Goal: Communication & Community: Answer question/provide support

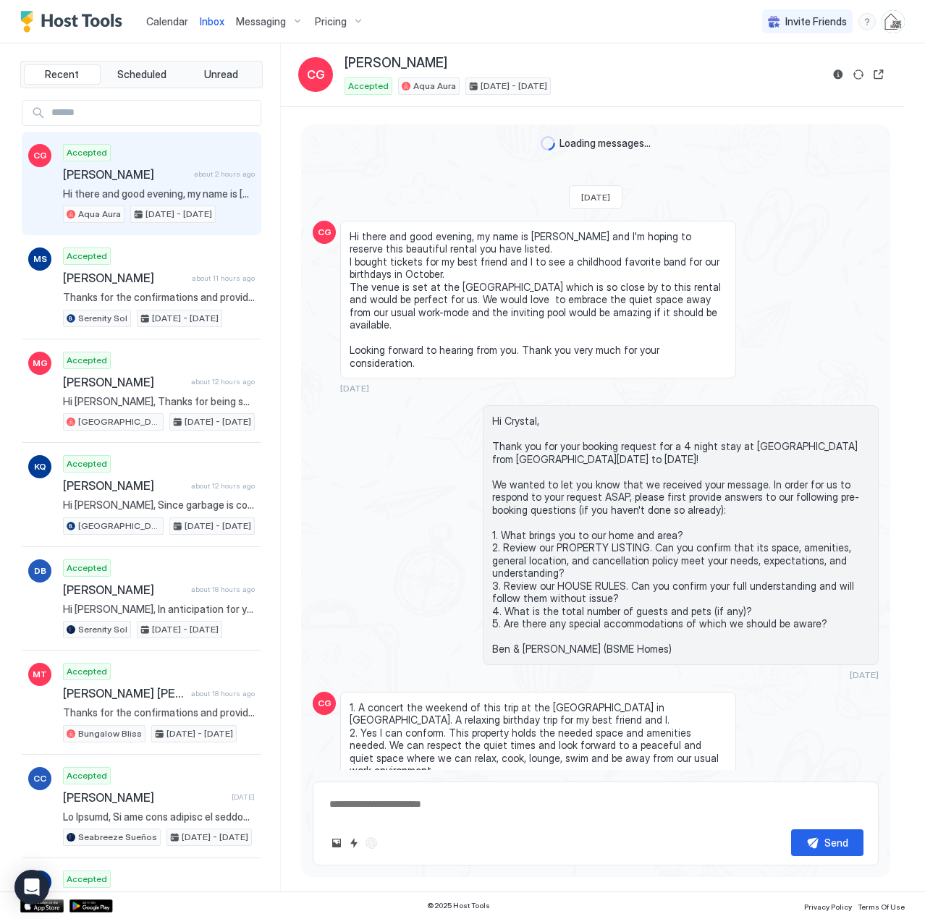
scroll to position [3506, 0]
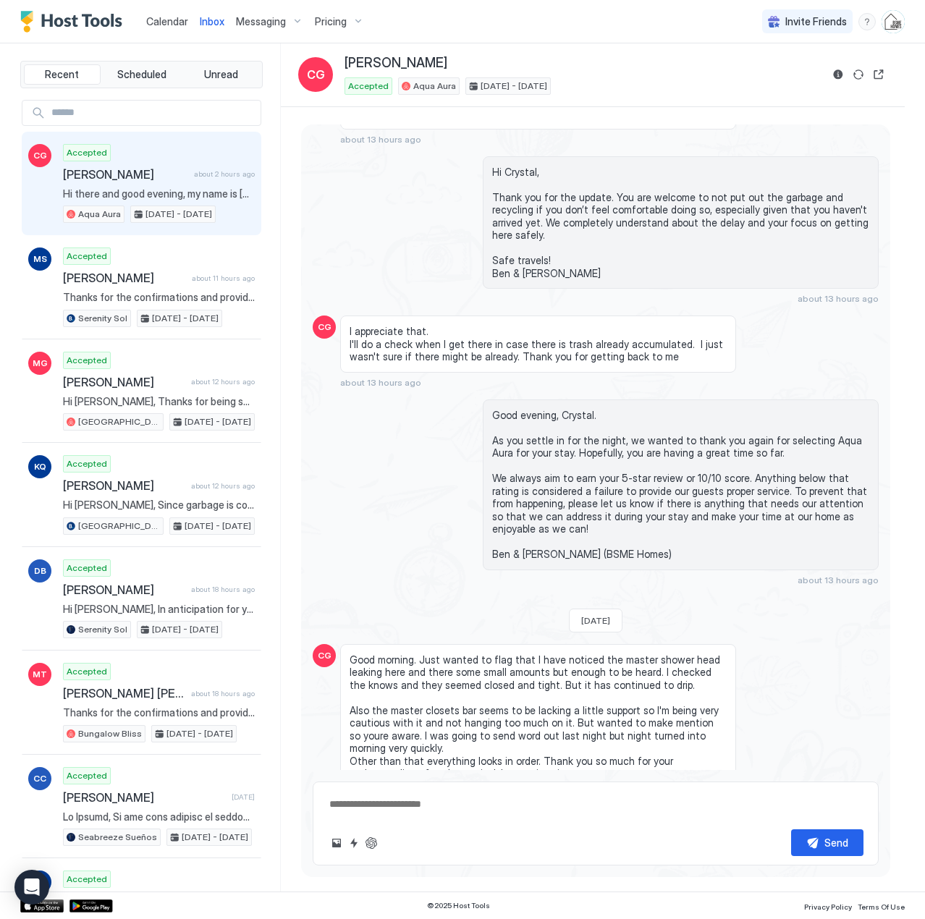
click at [172, 22] on span "Calendar" at bounding box center [167, 21] width 42 height 12
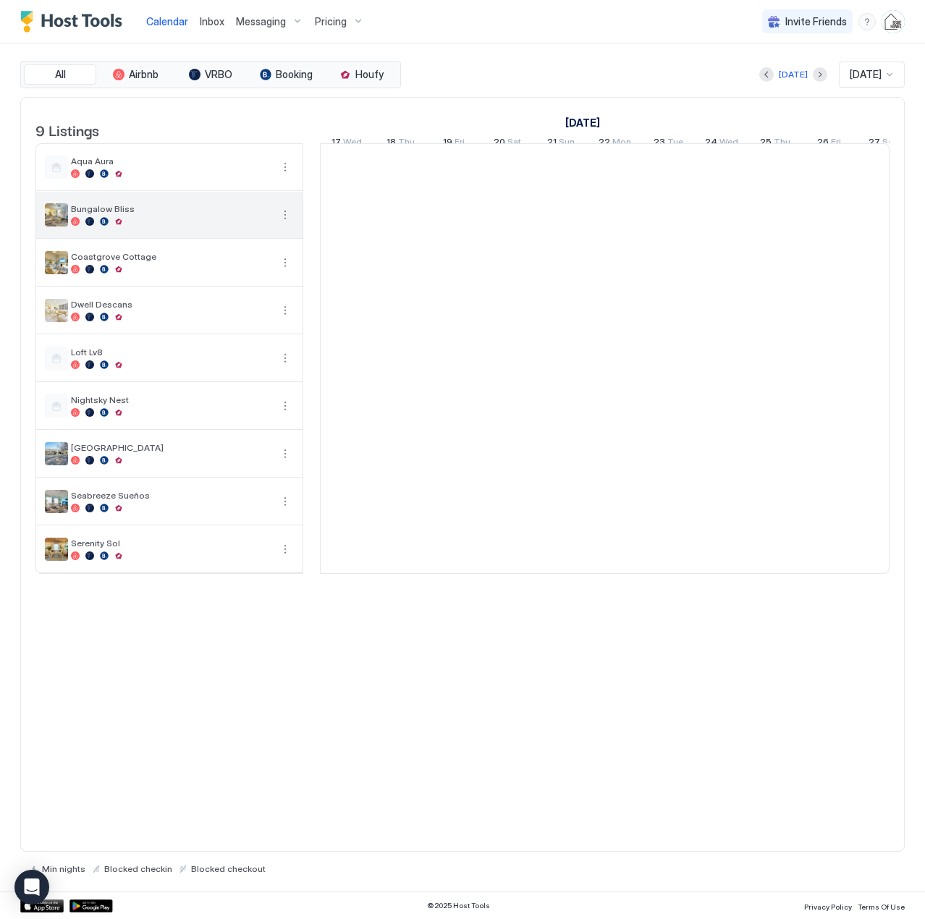
scroll to position [0, 804]
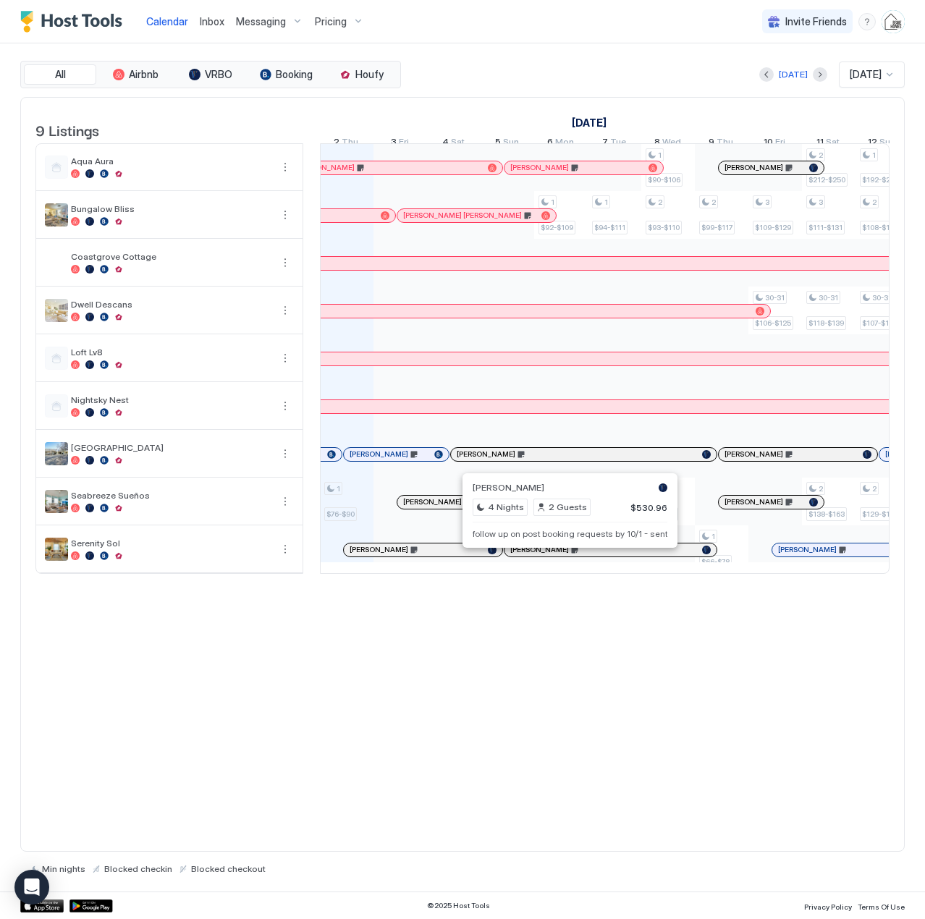
click at [568, 556] on div at bounding box center [568, 550] width 12 height 12
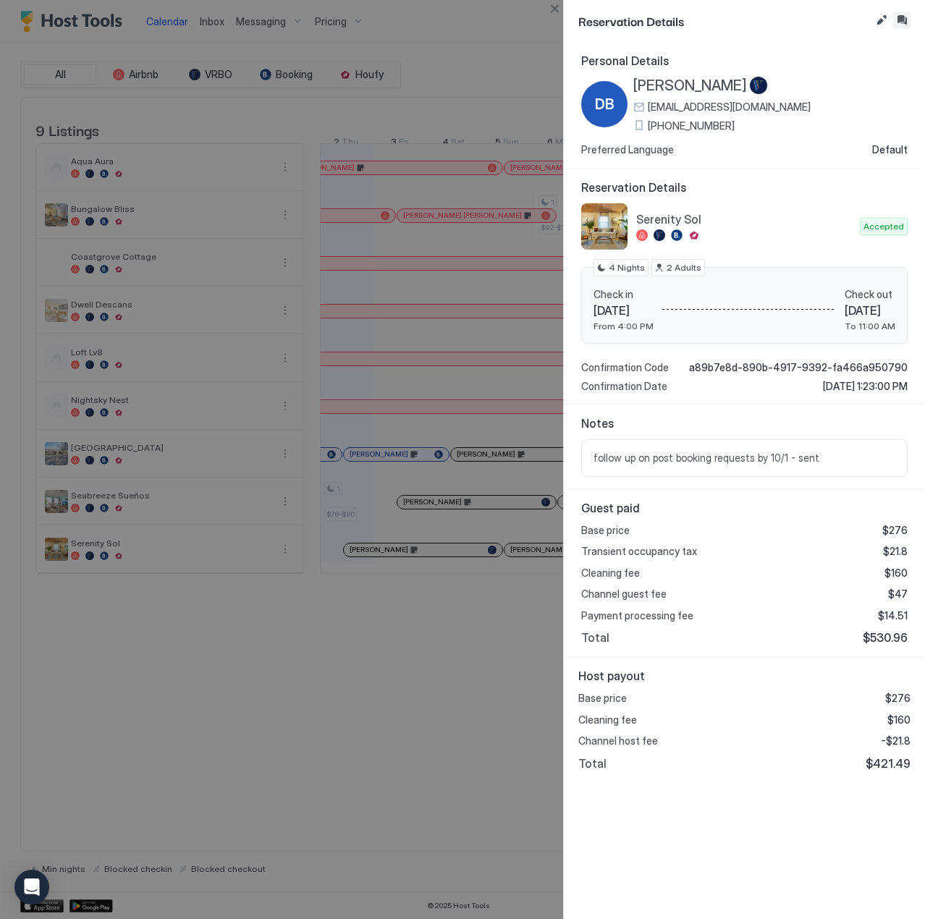
click at [899, 21] on button "Inbox" at bounding box center [901, 20] width 17 height 17
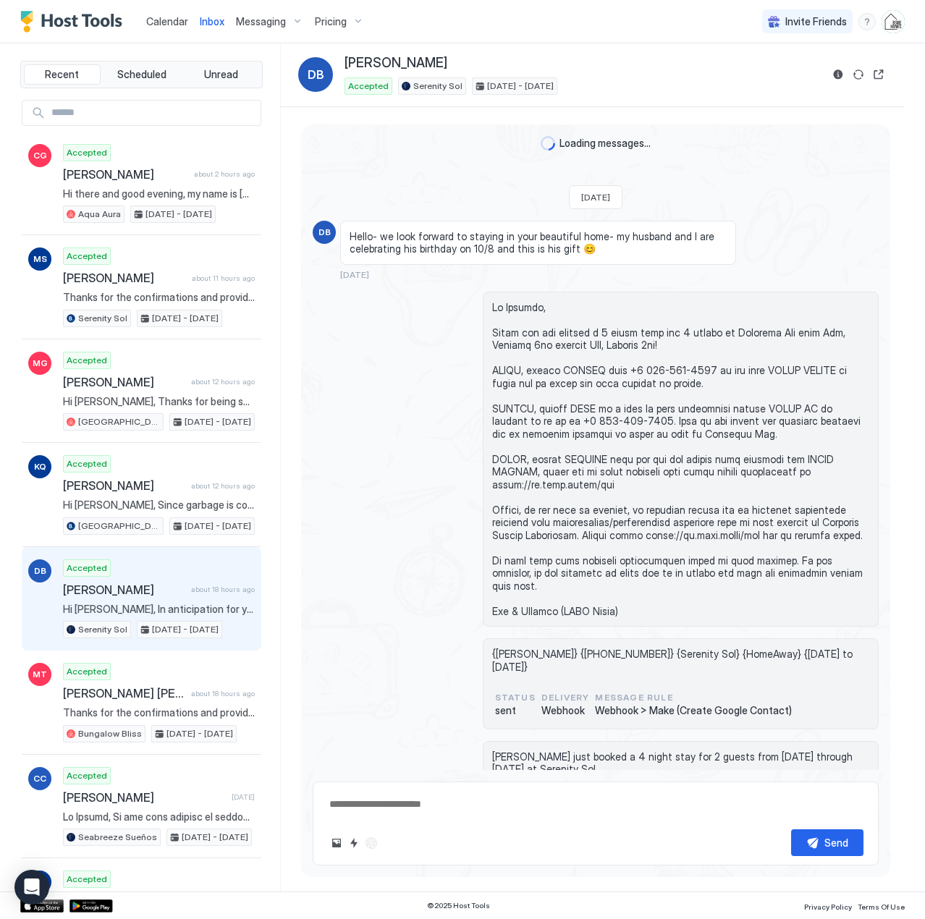
scroll to position [655, 0]
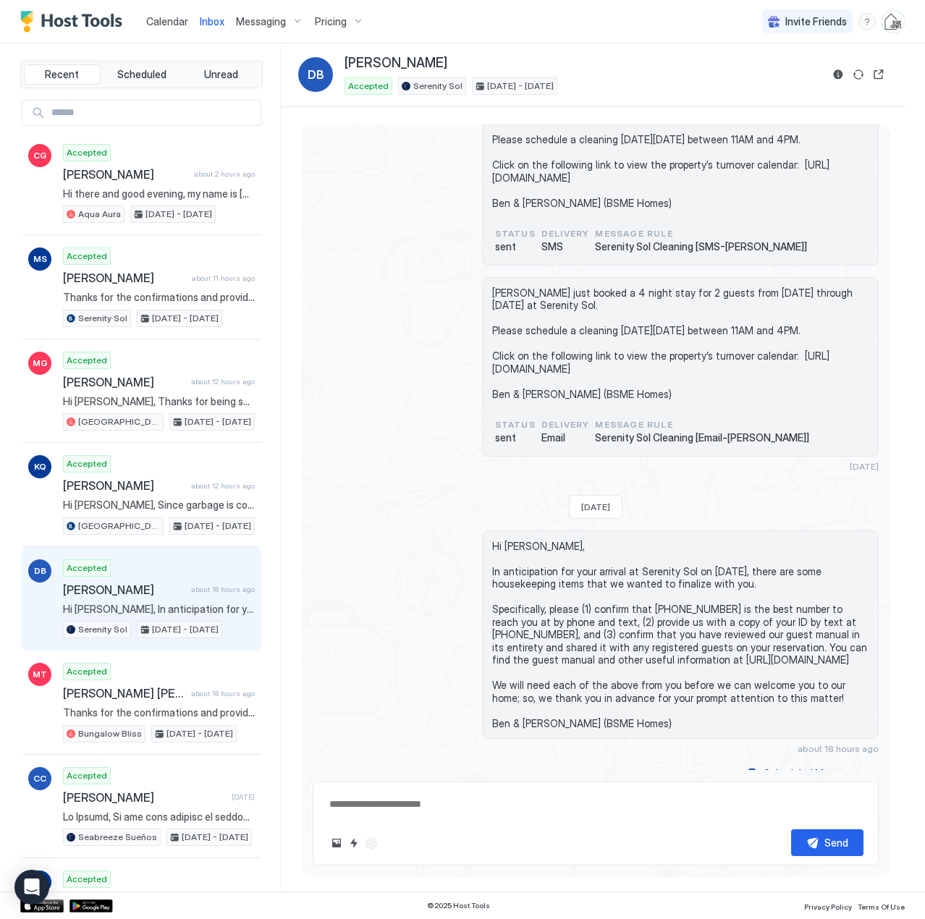
type textarea "*"
drag, startPoint x: 626, startPoint y: 711, endPoint x: 479, endPoint y: 528, distance: 234.7
click at [483, 530] on div "Hi [PERSON_NAME], In anticipation for your arrival at Serenity Sol on [DATE], t…" at bounding box center [681, 634] width 396 height 209
copy span "Hi [PERSON_NAME], In anticipation for your arrival at Serenity Sol on [DATE], t…"
click at [182, 22] on span "Calendar" at bounding box center [167, 21] width 42 height 12
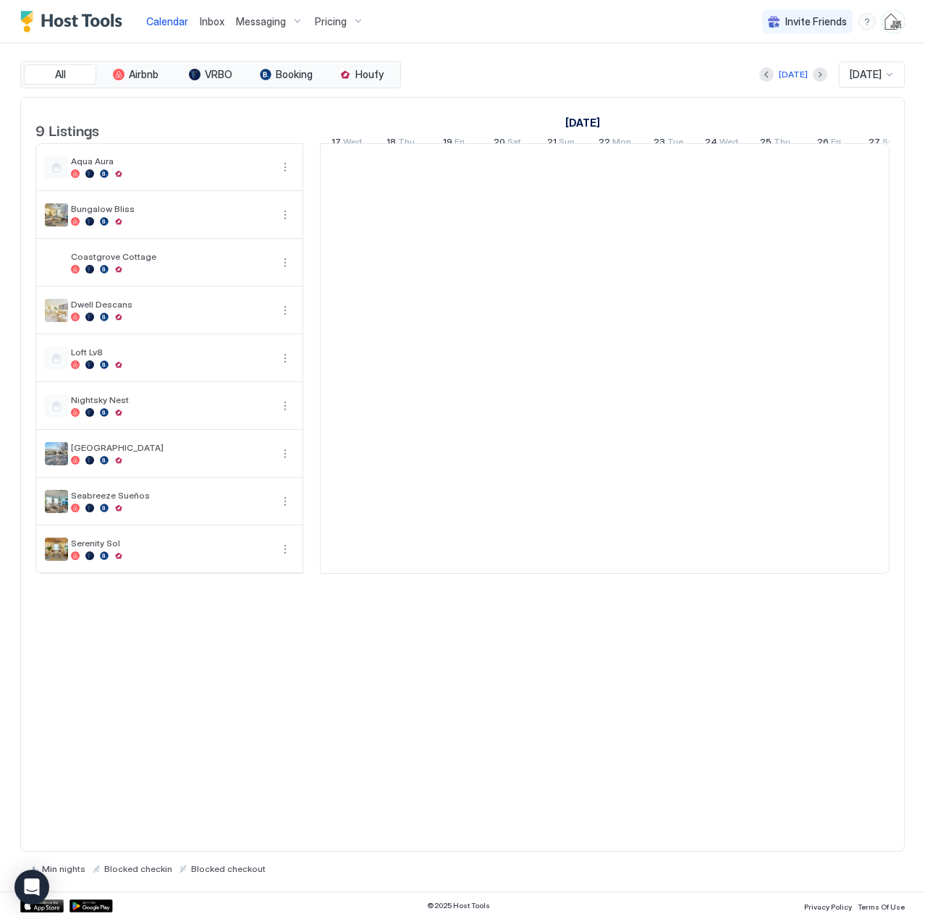
scroll to position [0, 804]
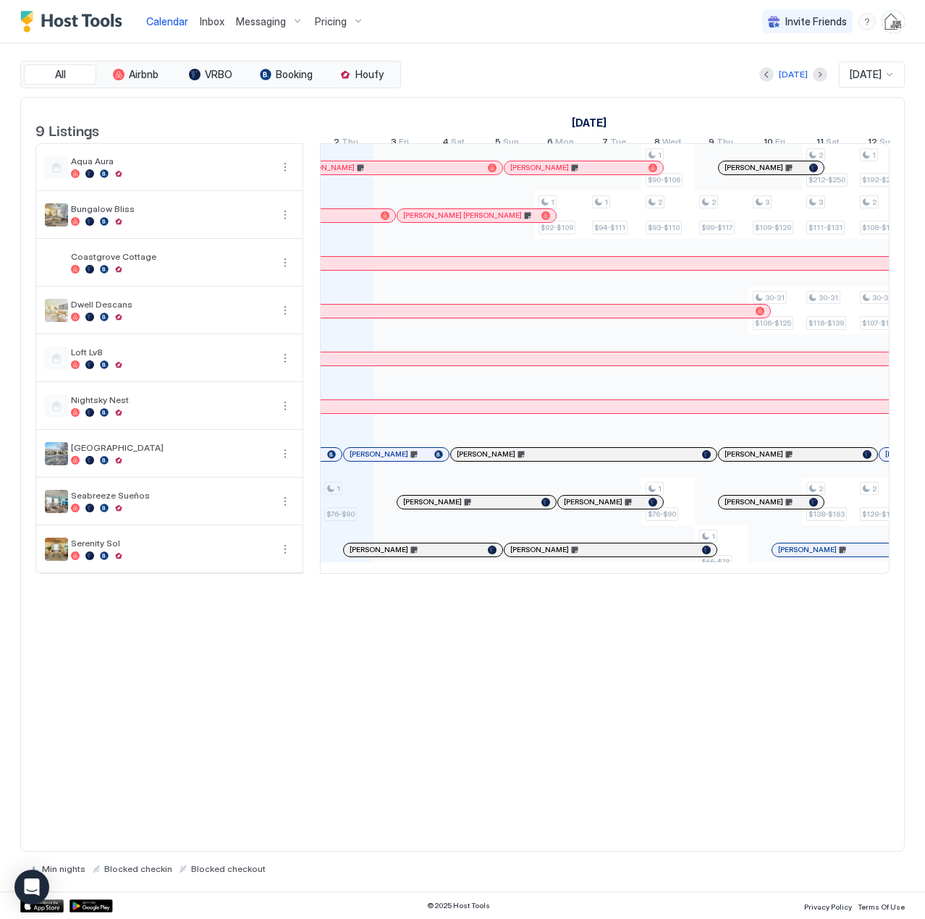
click at [568, 739] on div "9 Listings [DATE] [DATE] [DATE] 17 Wed 18 Thu 19 Fri 20 Sat 21 Sun 22 Mon 23 Tu…" at bounding box center [462, 475] width 884 height 756
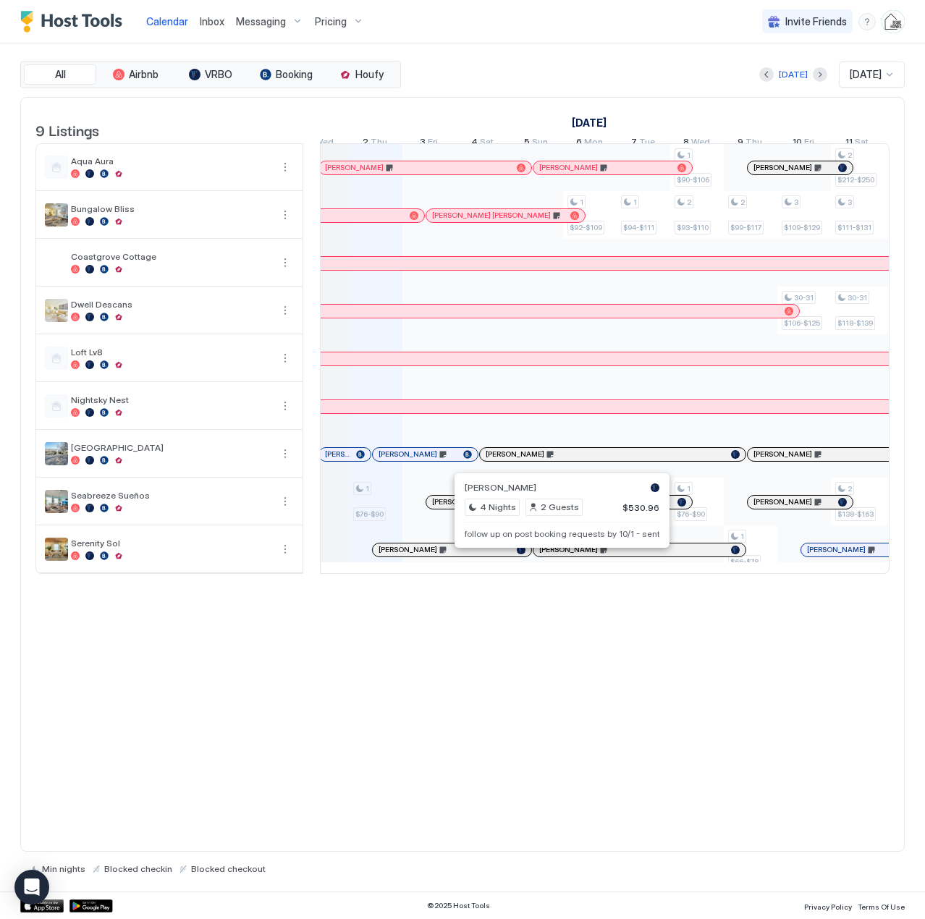
scroll to position [0, 830]
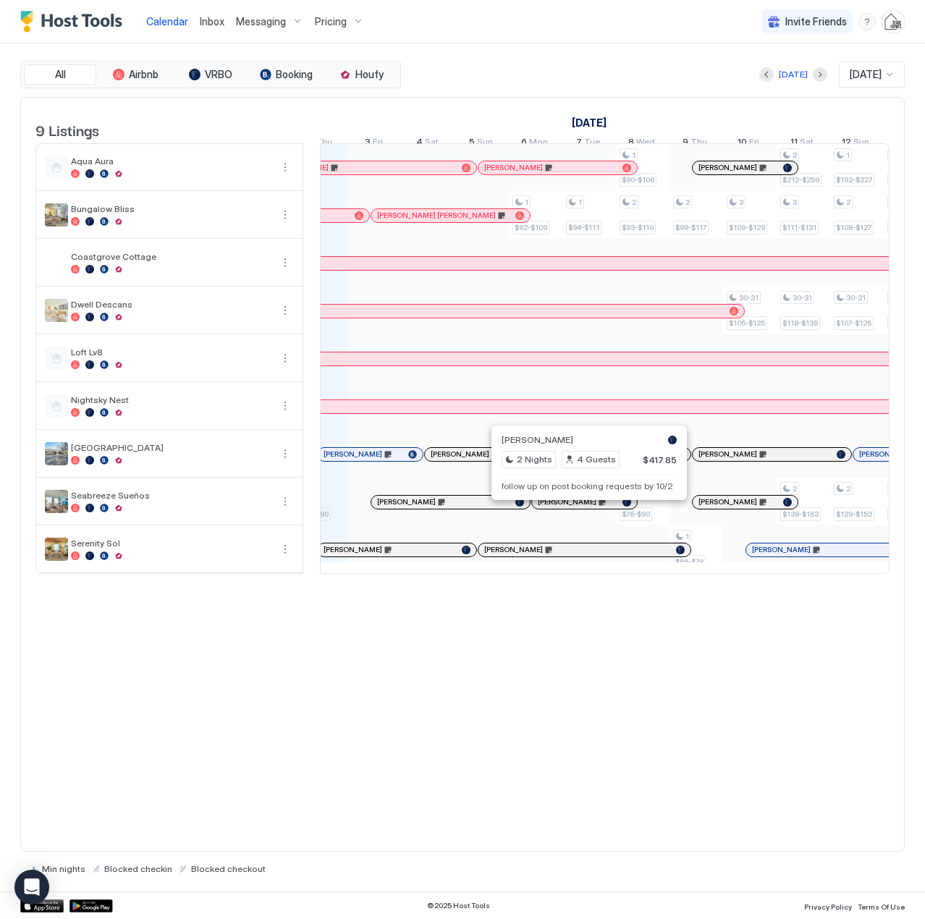
click at [583, 508] on div at bounding box center [583, 502] width 12 height 12
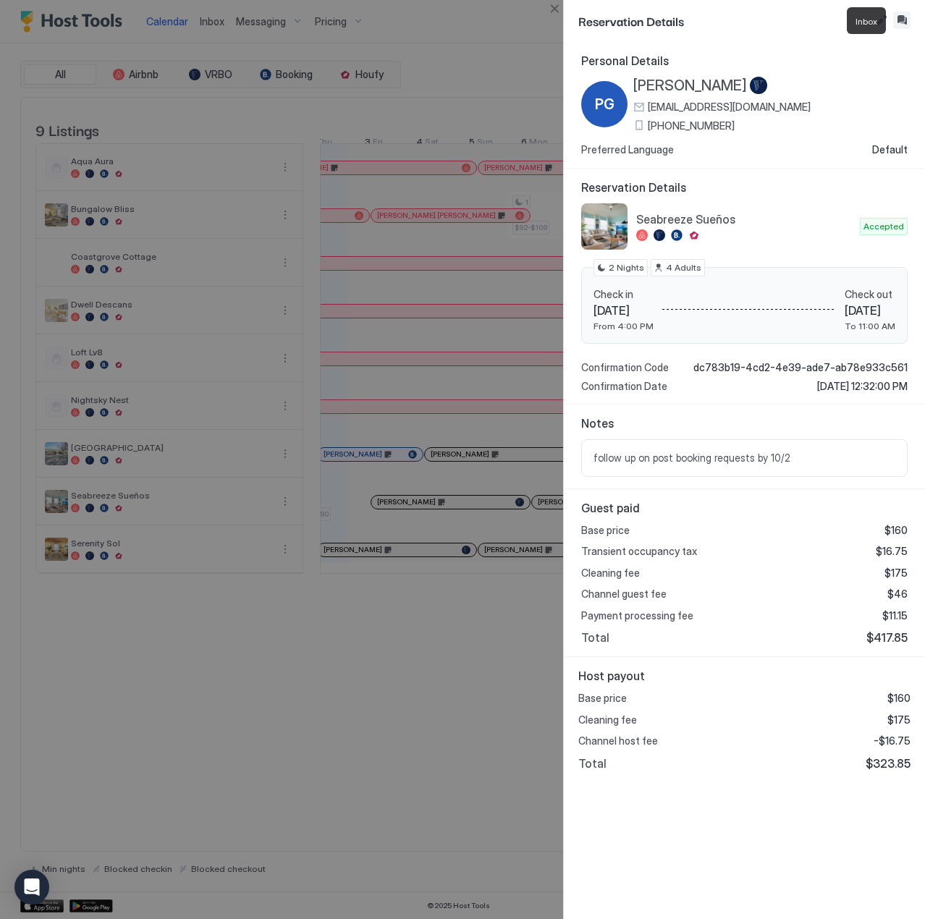
click at [906, 20] on button "Inbox" at bounding box center [901, 20] width 17 height 17
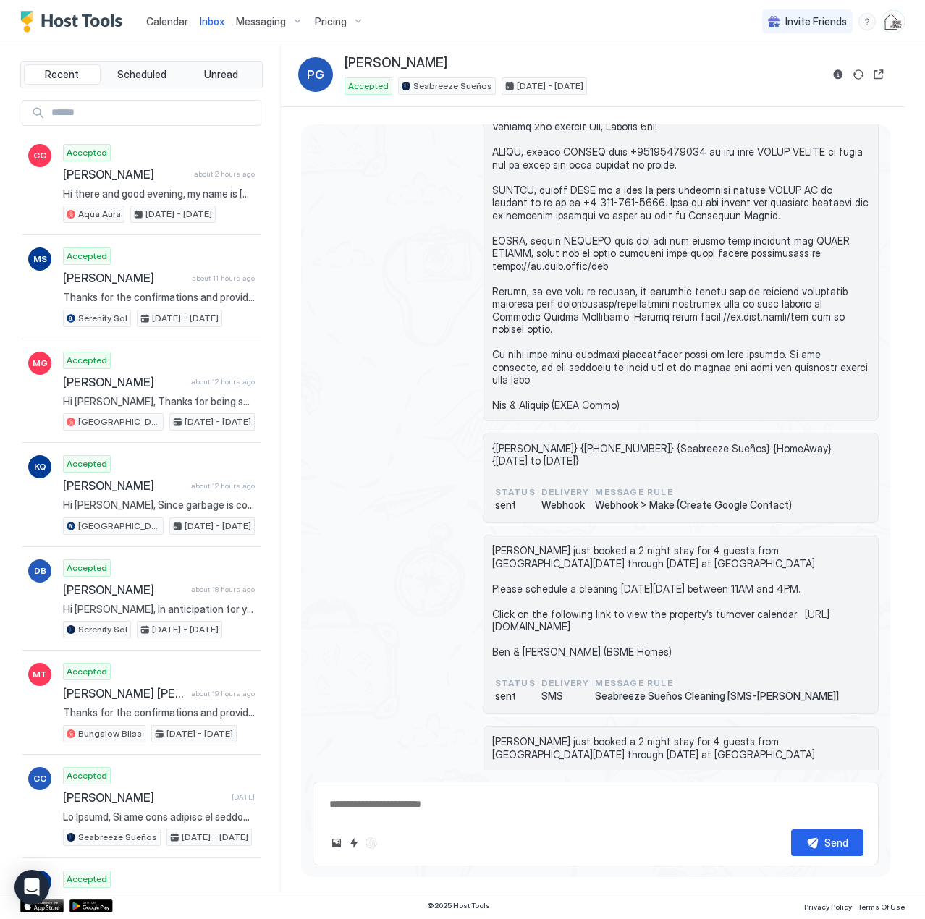
scroll to position [316, 0]
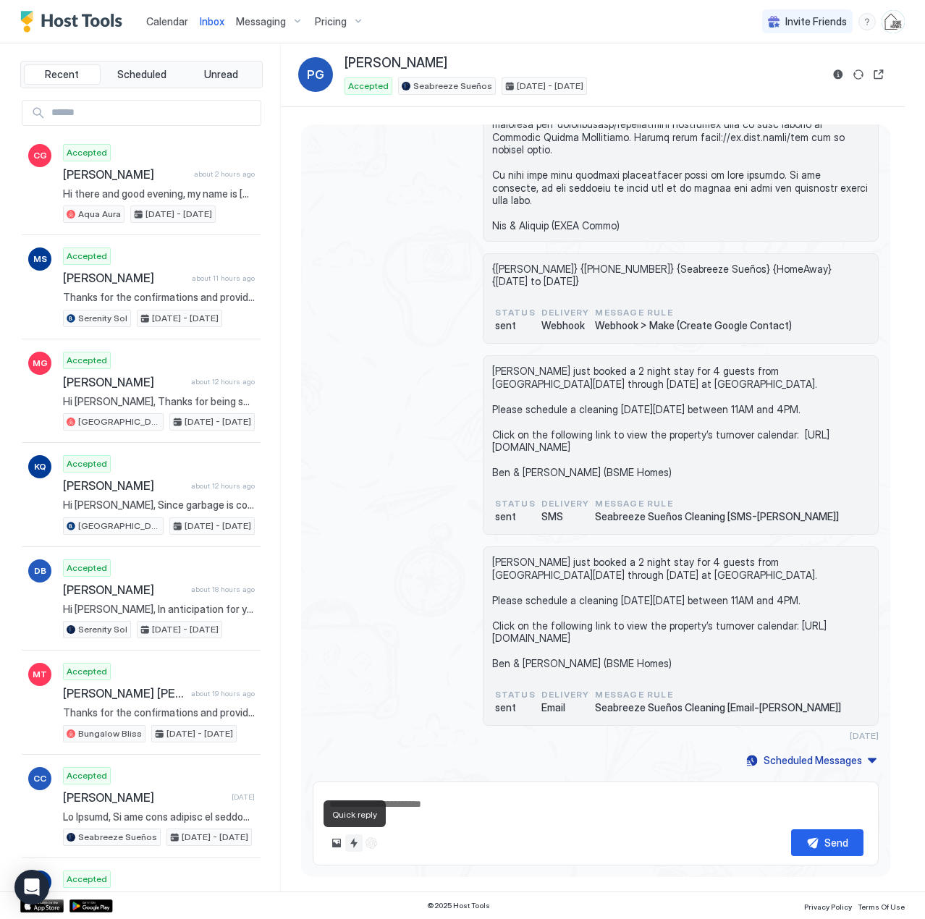
click at [355, 845] on button "Quick reply" at bounding box center [353, 842] width 17 height 17
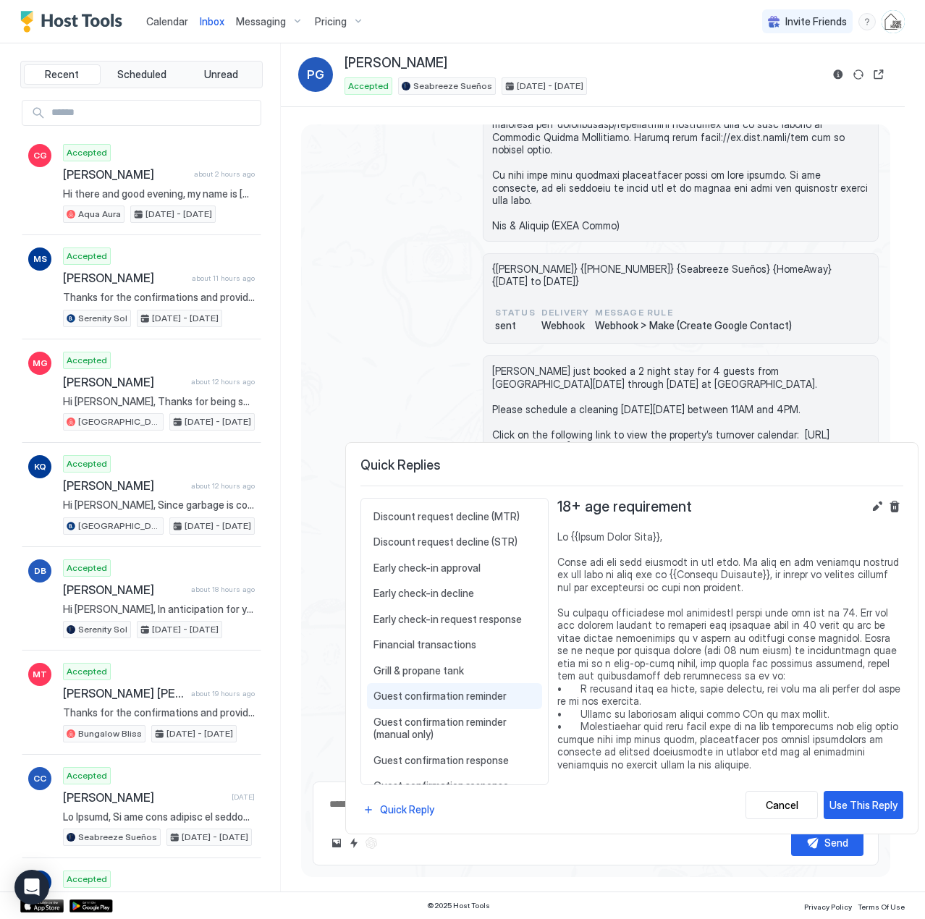
click at [406, 696] on span "Guest confirmation reminder" at bounding box center [454, 696] width 162 height 13
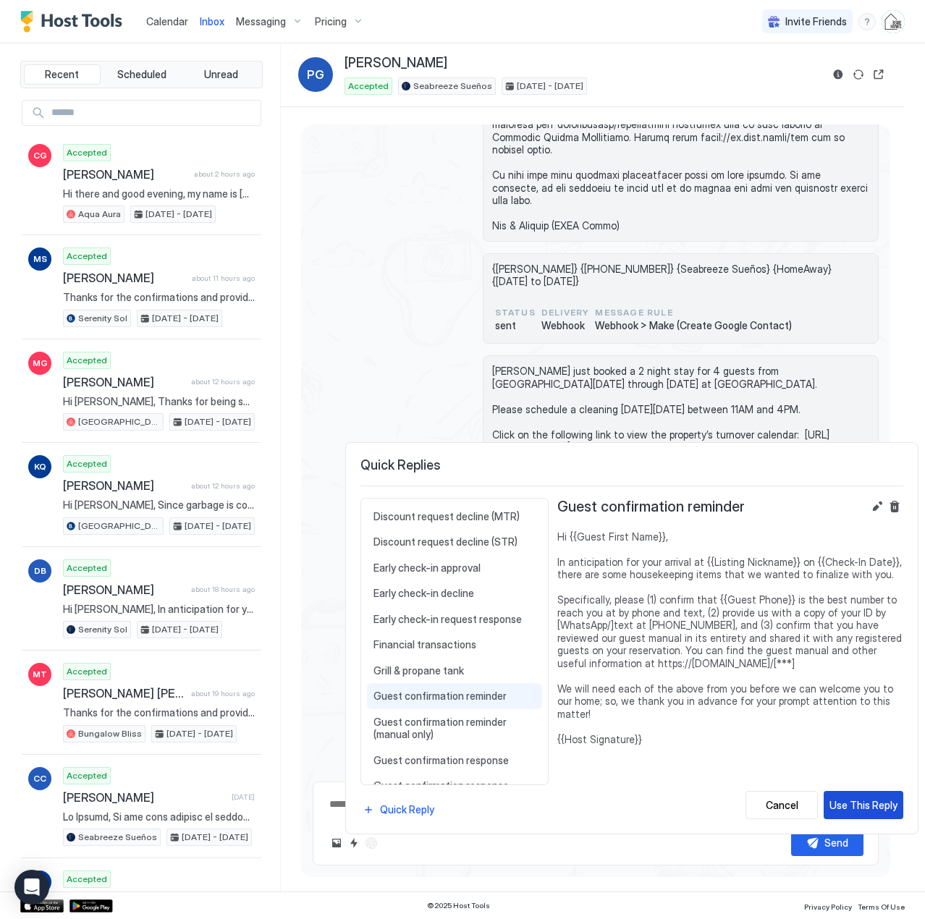
click at [860, 800] on div "Use This Reply" at bounding box center [863, 804] width 68 height 15
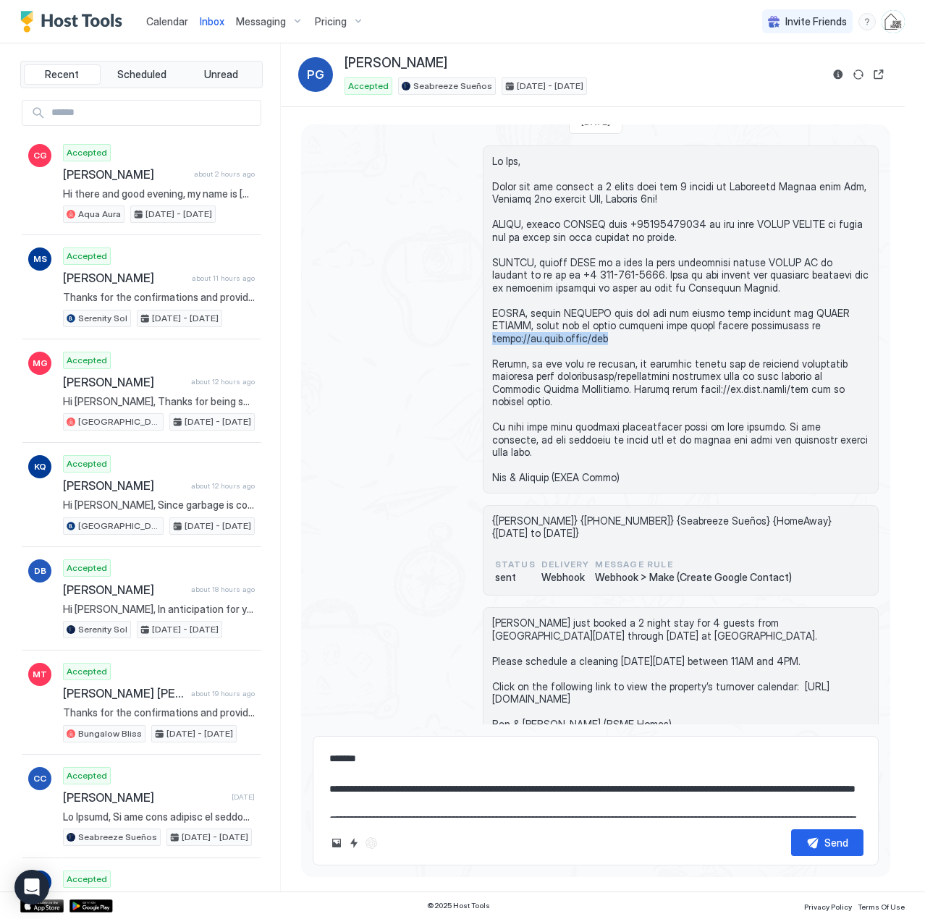
drag, startPoint x: 612, startPoint y: 338, endPoint x: 484, endPoint y: 339, distance: 127.4
click at [484, 339] on div at bounding box center [681, 319] width 396 height 348
copy span "[URL][DOMAIN_NAME]"
click at [472, 793] on textarea "**********" at bounding box center [596, 781] width 536 height 72
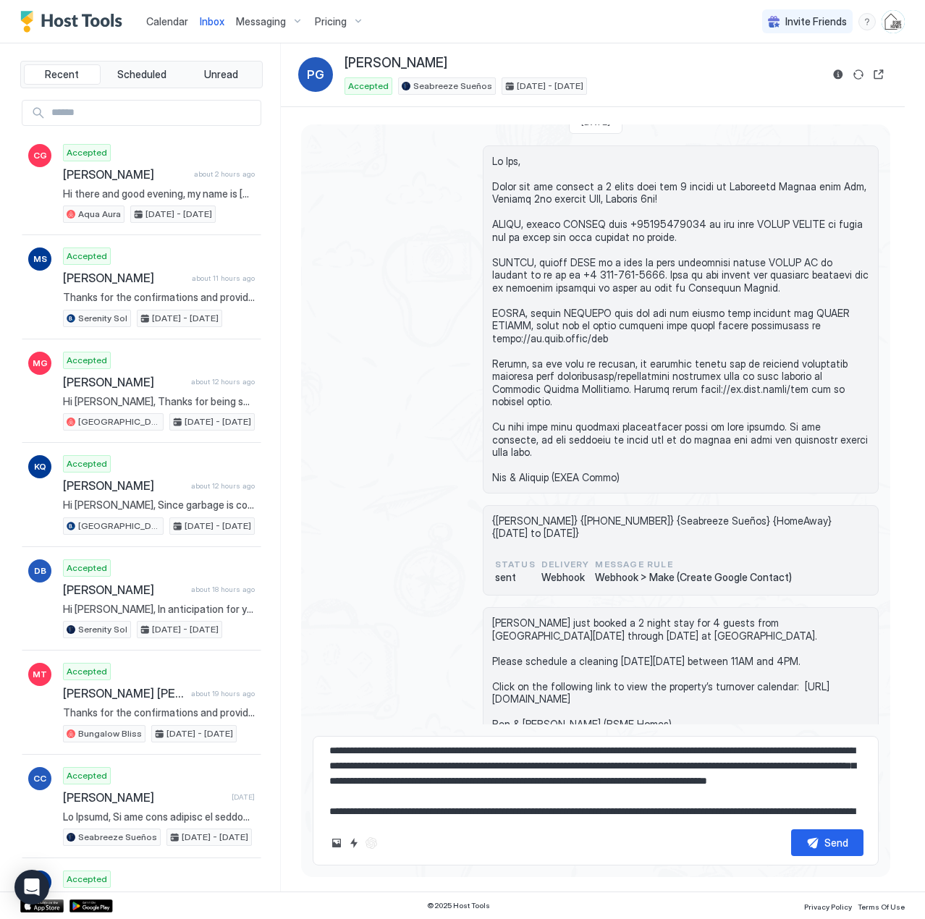
paste textarea
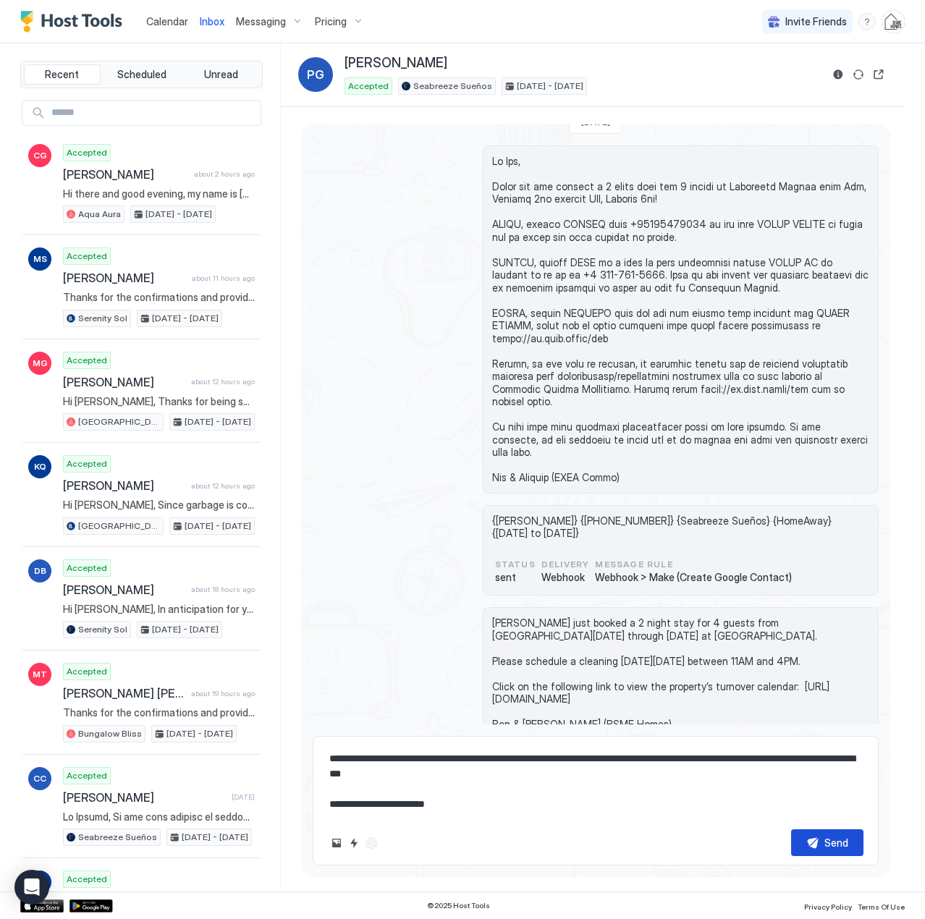
type textarea "**********"
click at [826, 839] on div "Send" at bounding box center [836, 842] width 24 height 15
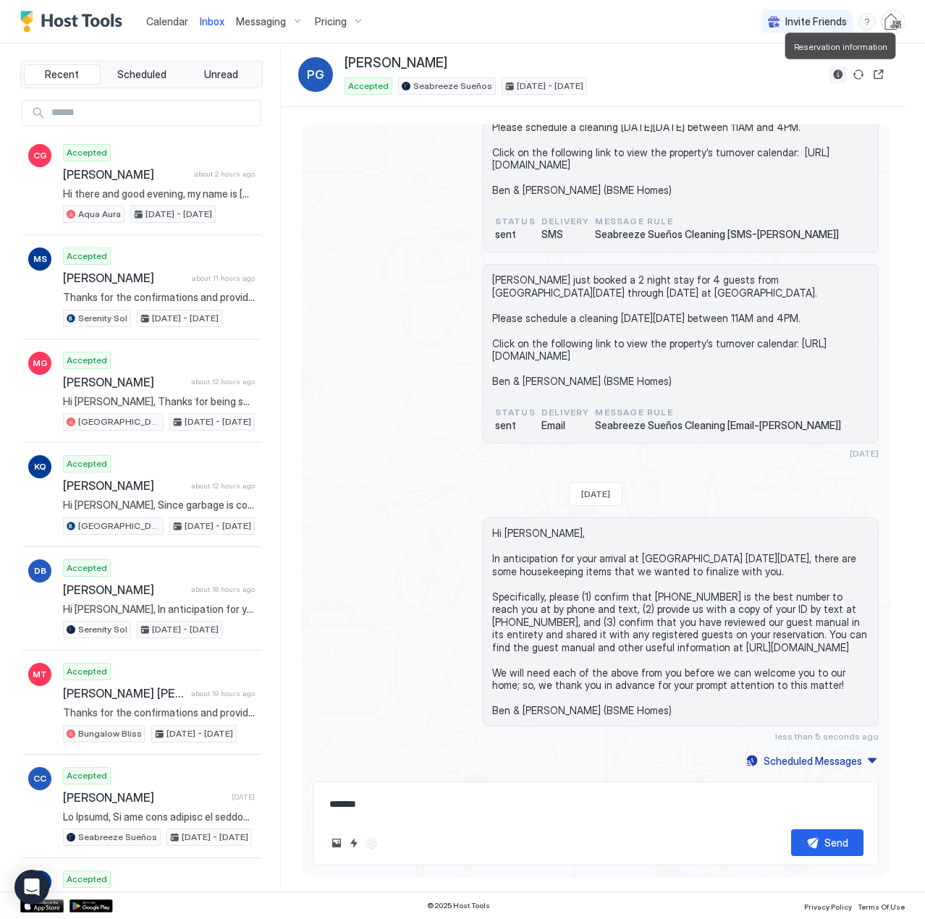
click at [835, 75] on button "Reservation information" at bounding box center [837, 74] width 17 height 17
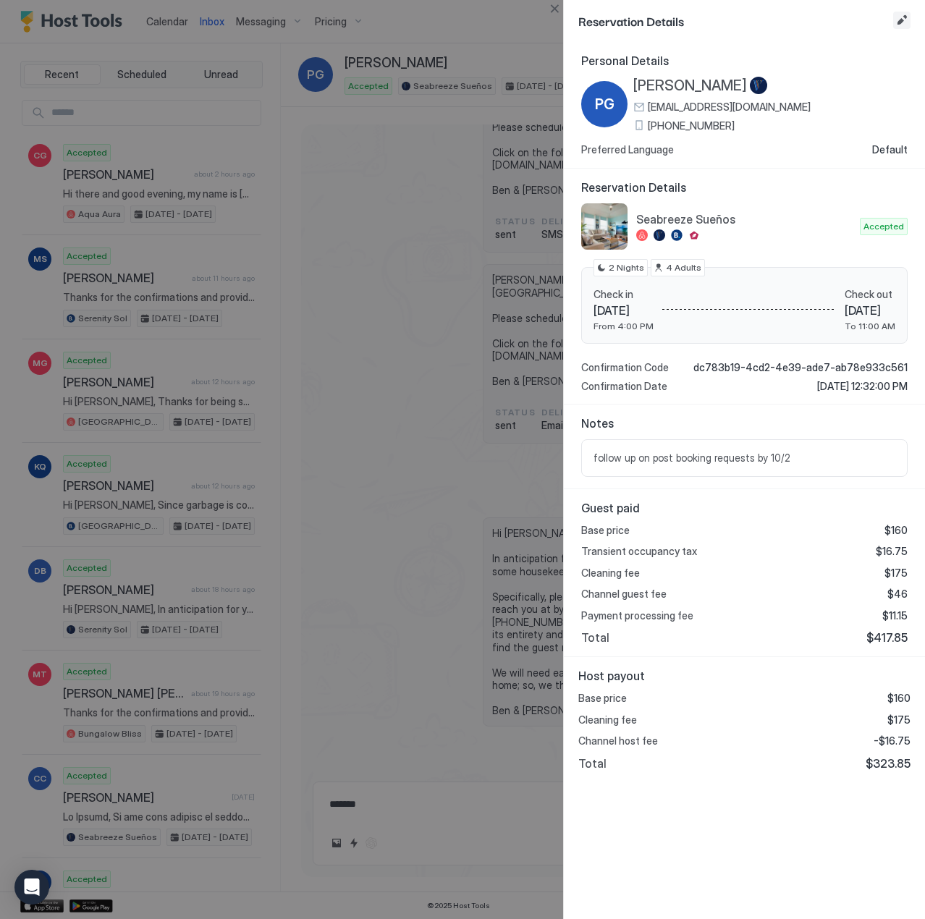
click at [902, 20] on button "Edit reservation" at bounding box center [901, 20] width 17 height 17
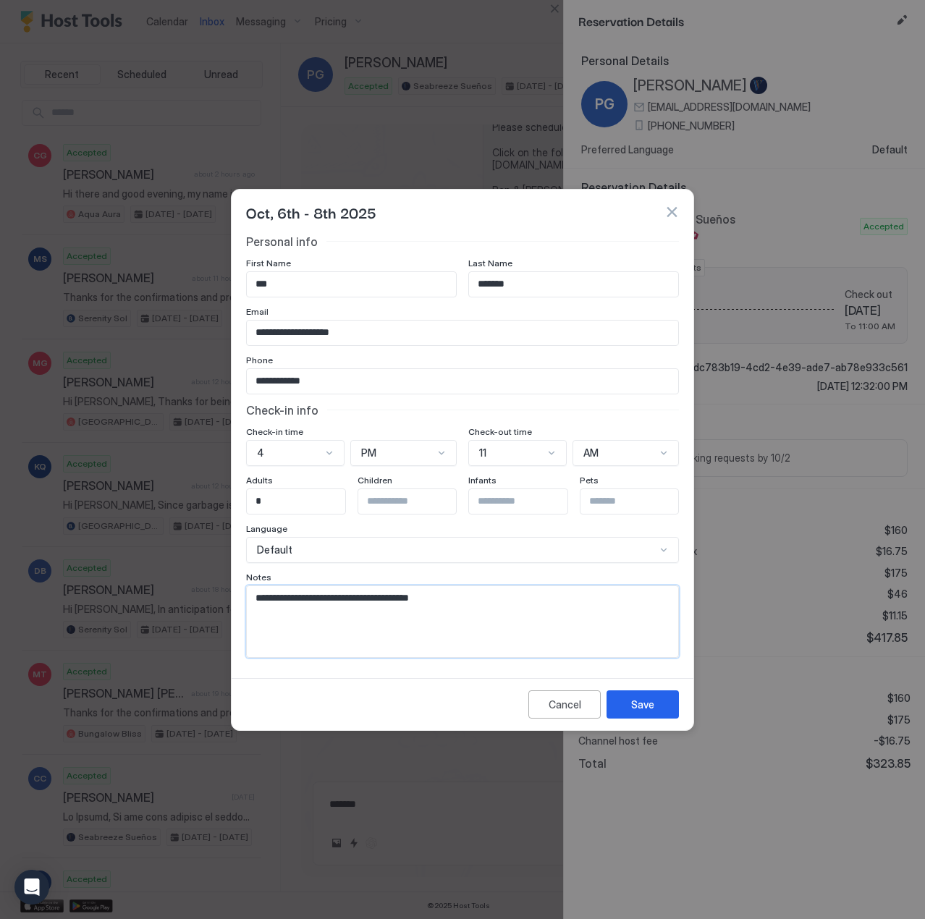
click at [513, 615] on textarea "**********" at bounding box center [462, 621] width 431 height 71
type textarea "**********"
click at [630, 710] on button "Save" at bounding box center [642, 704] width 72 height 28
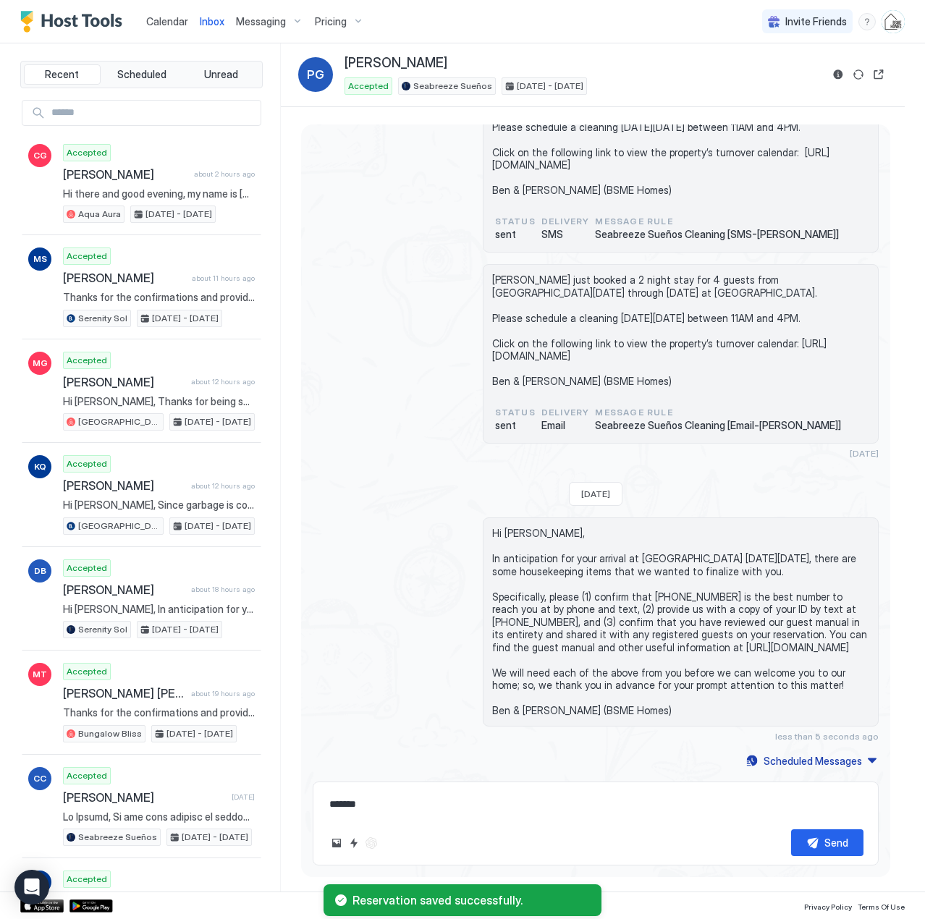
click at [165, 22] on span "Calendar" at bounding box center [167, 21] width 42 height 12
